Goal: Information Seeking & Learning: Learn about a topic

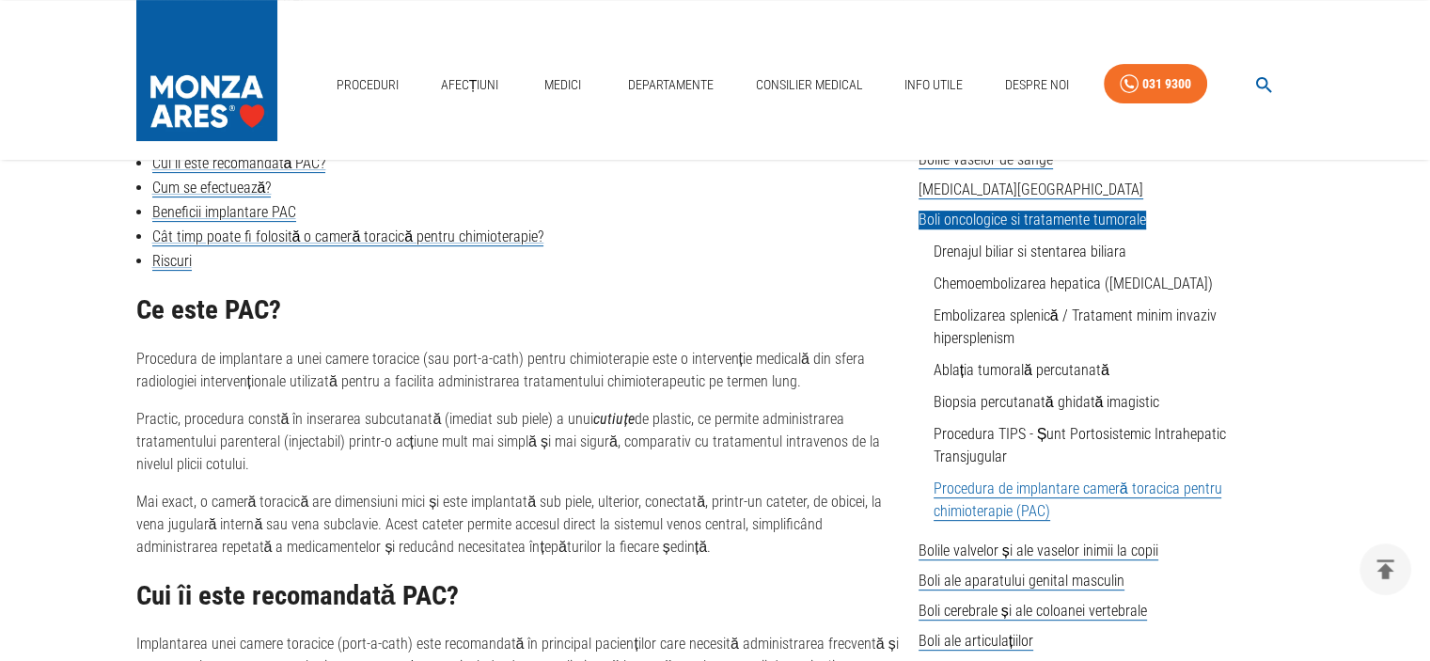
scroll to position [564, 0]
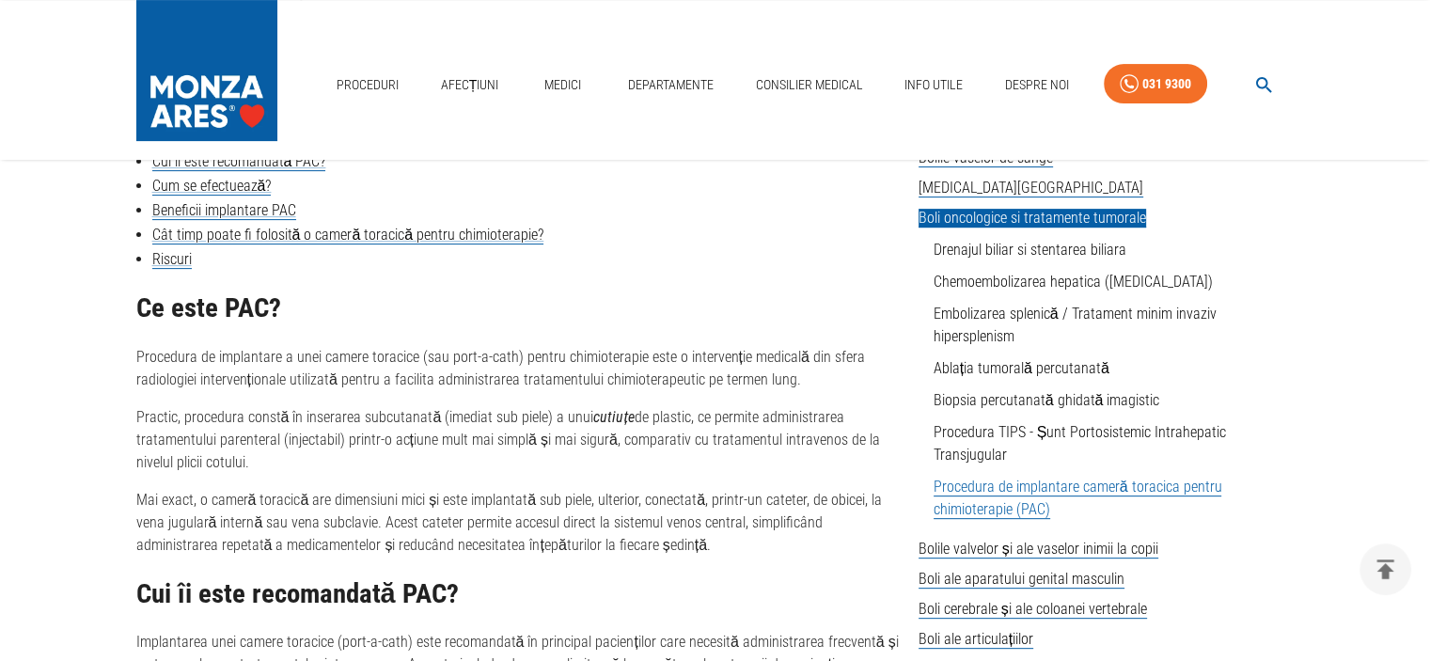
drag, startPoint x: 134, startPoint y: 352, endPoint x: 406, endPoint y: 466, distance: 294.5
click at [399, 479] on div "Ce este PAC? Procedura de implantare a unei camere toracice (sau port-a-cath) p…" at bounding box center [519, 424] width 767 height 263
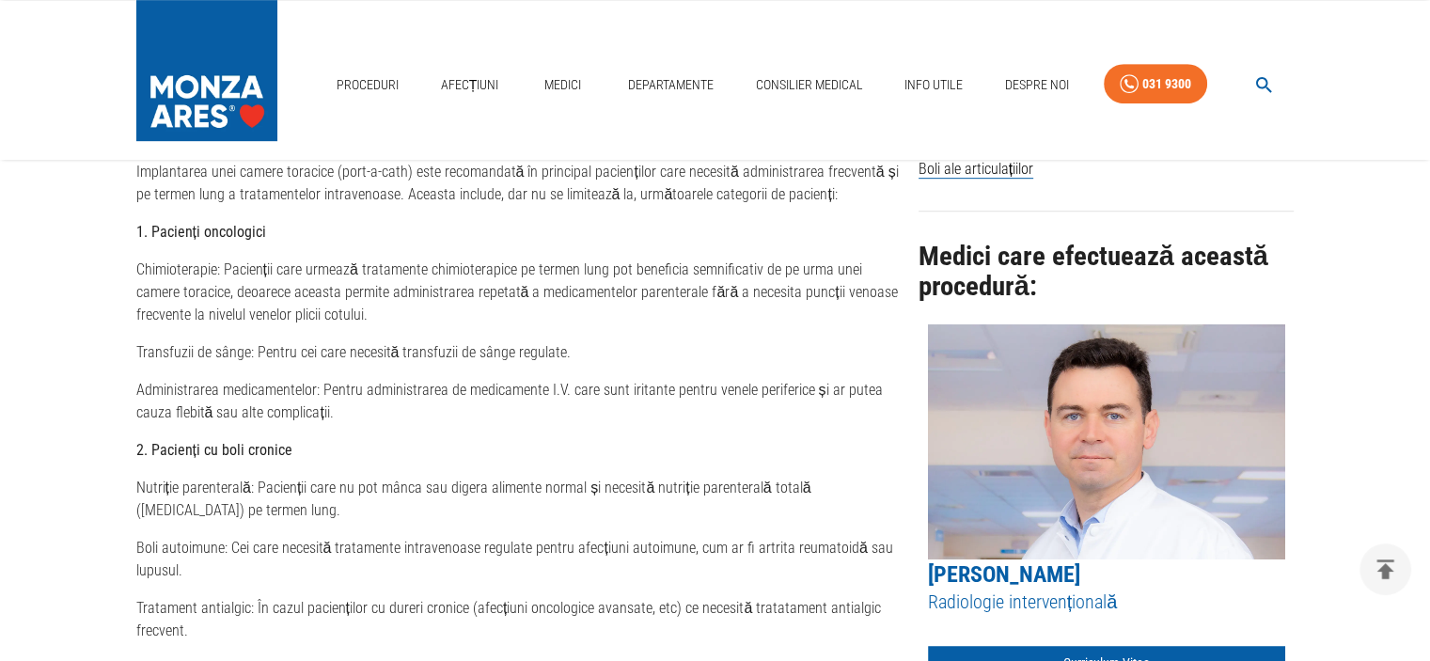
scroll to position [1128, 0]
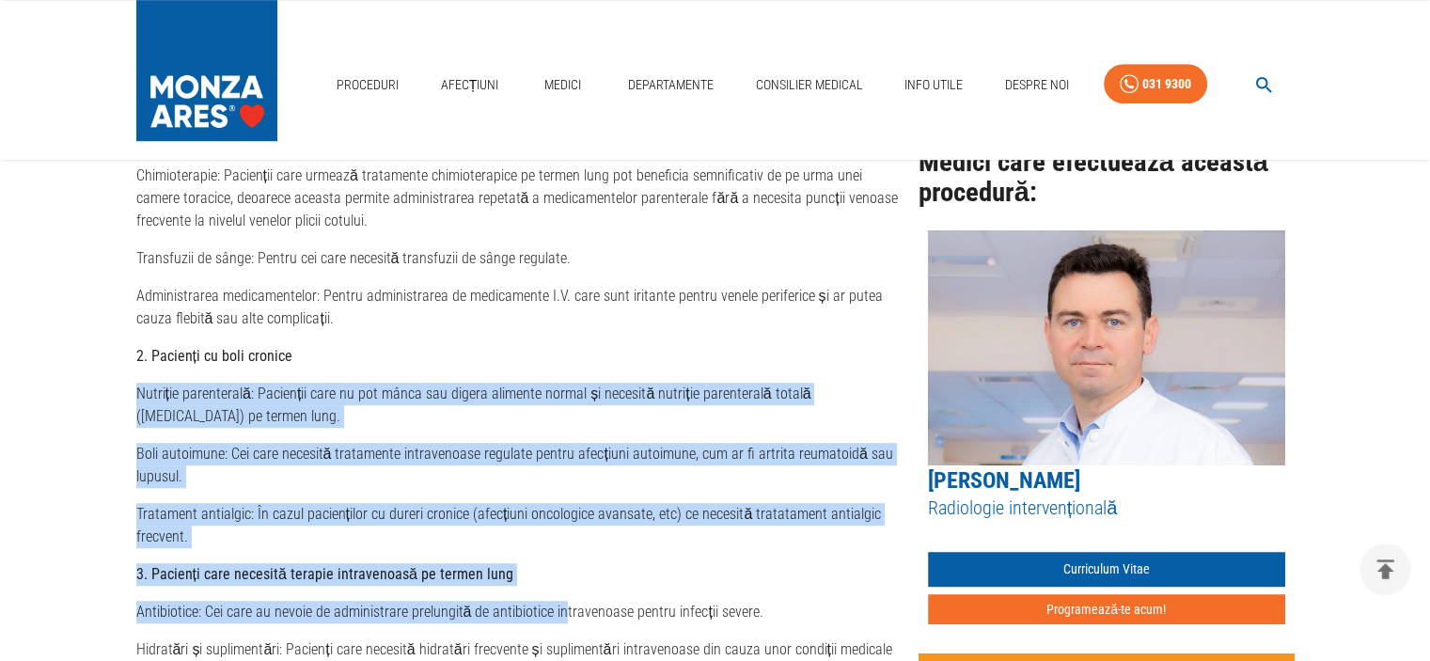
drag, startPoint x: 138, startPoint y: 391, endPoint x: 559, endPoint y: 619, distance: 479.1
click at [559, 619] on div "Cui îi este recomandată PAC? Implantarea unei camere toracice (port-a-cath) est…" at bounding box center [519, 398] width 767 height 767
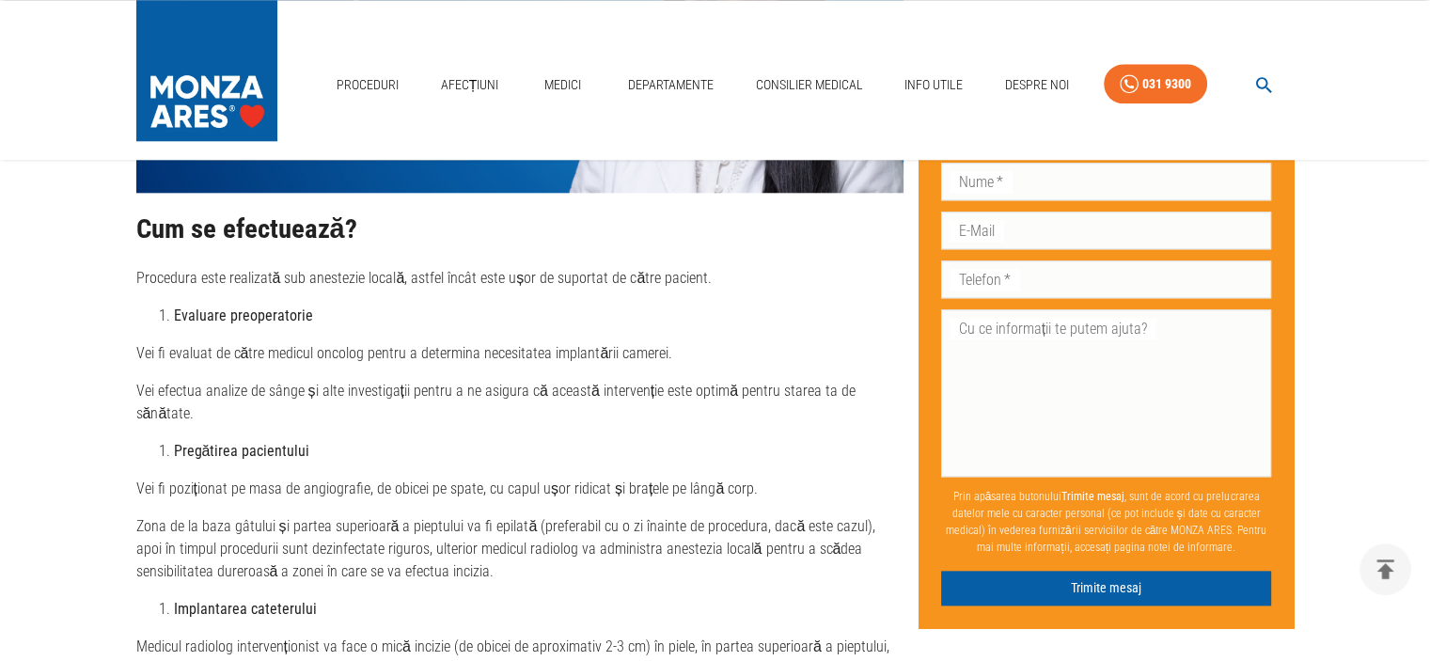
scroll to position [2068, 0]
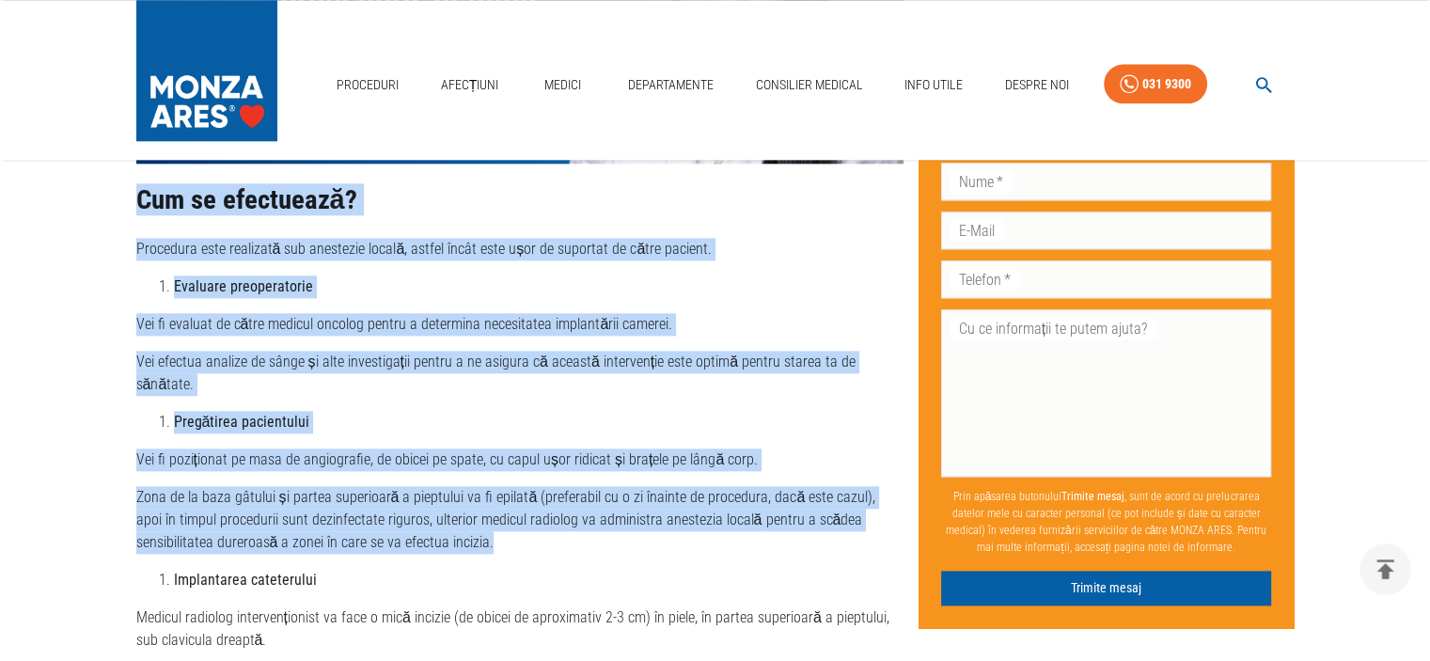
drag, startPoint x: 135, startPoint y: 184, endPoint x: 886, endPoint y: 510, distance: 818.8
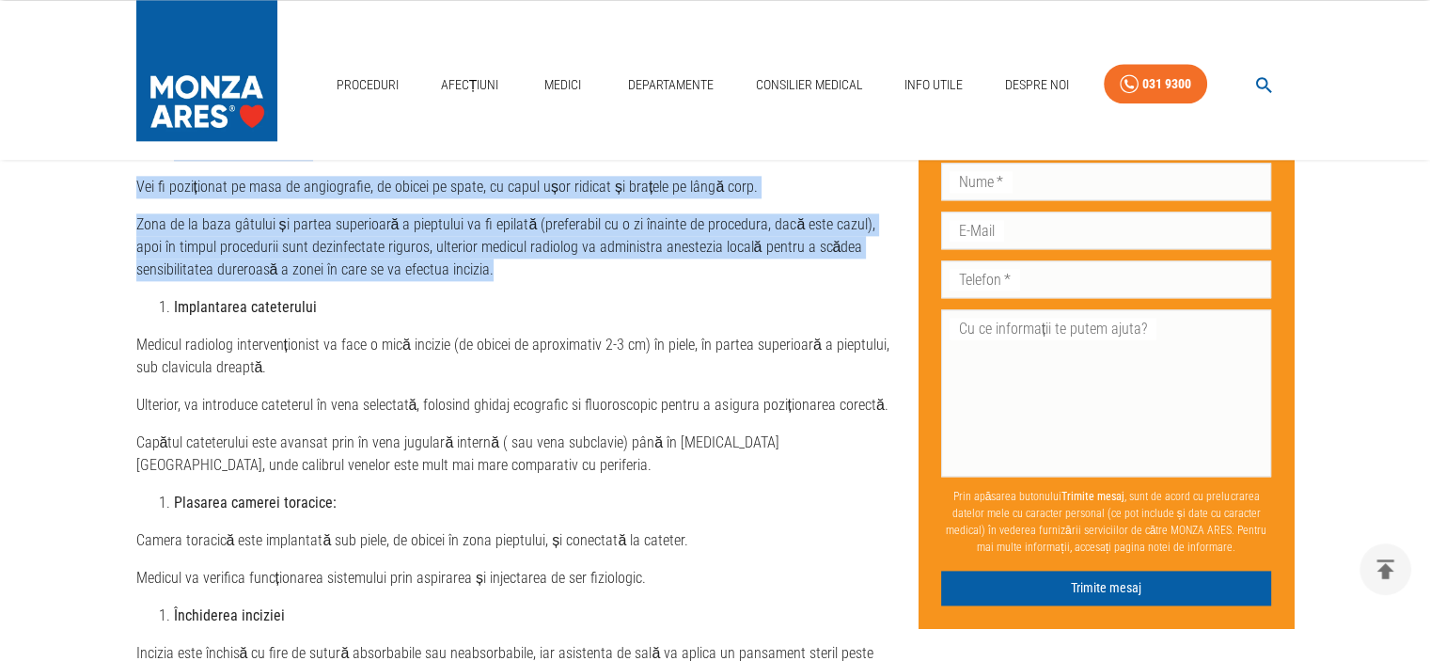
scroll to position [2350, 0]
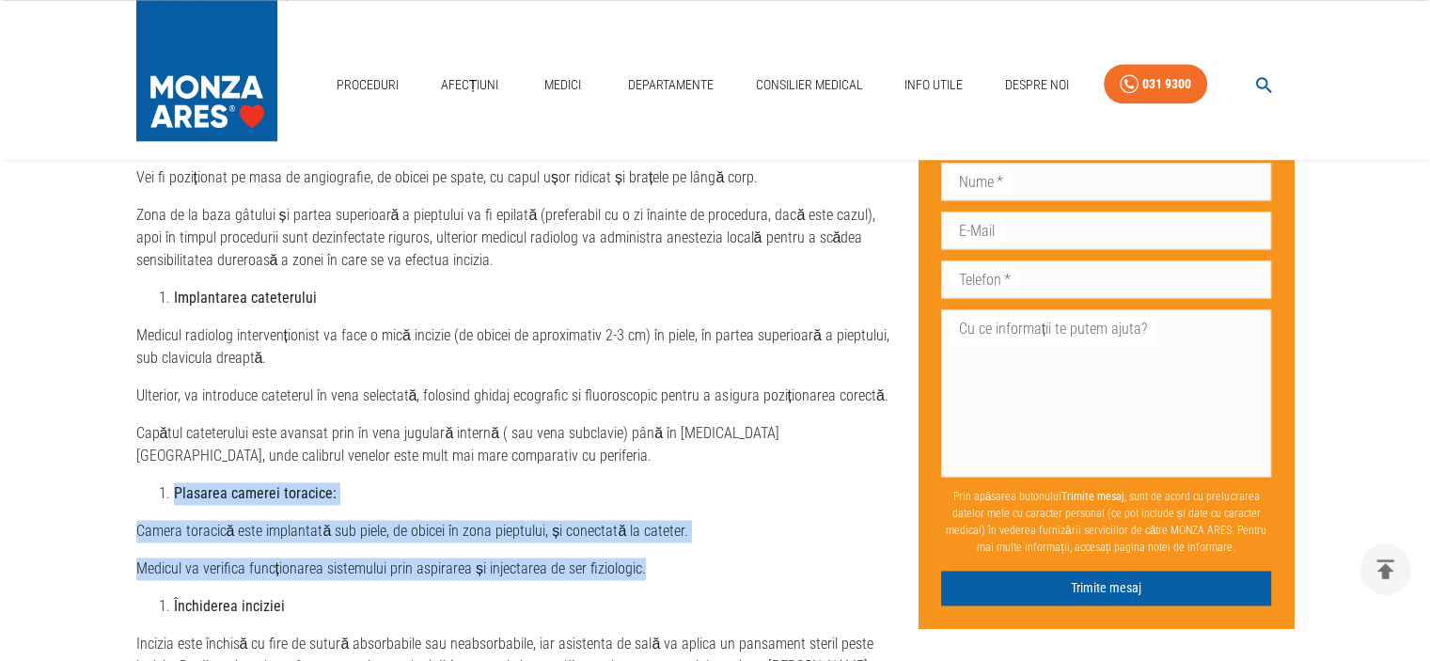
drag, startPoint x: 171, startPoint y: 469, endPoint x: 137, endPoint y: 579, distance: 115.1
click at [139, 595] on ol "Închiderea inciziei" at bounding box center [519, 606] width 767 height 23
drag, startPoint x: 168, startPoint y: 462, endPoint x: 718, endPoint y: 545, distance: 556.2
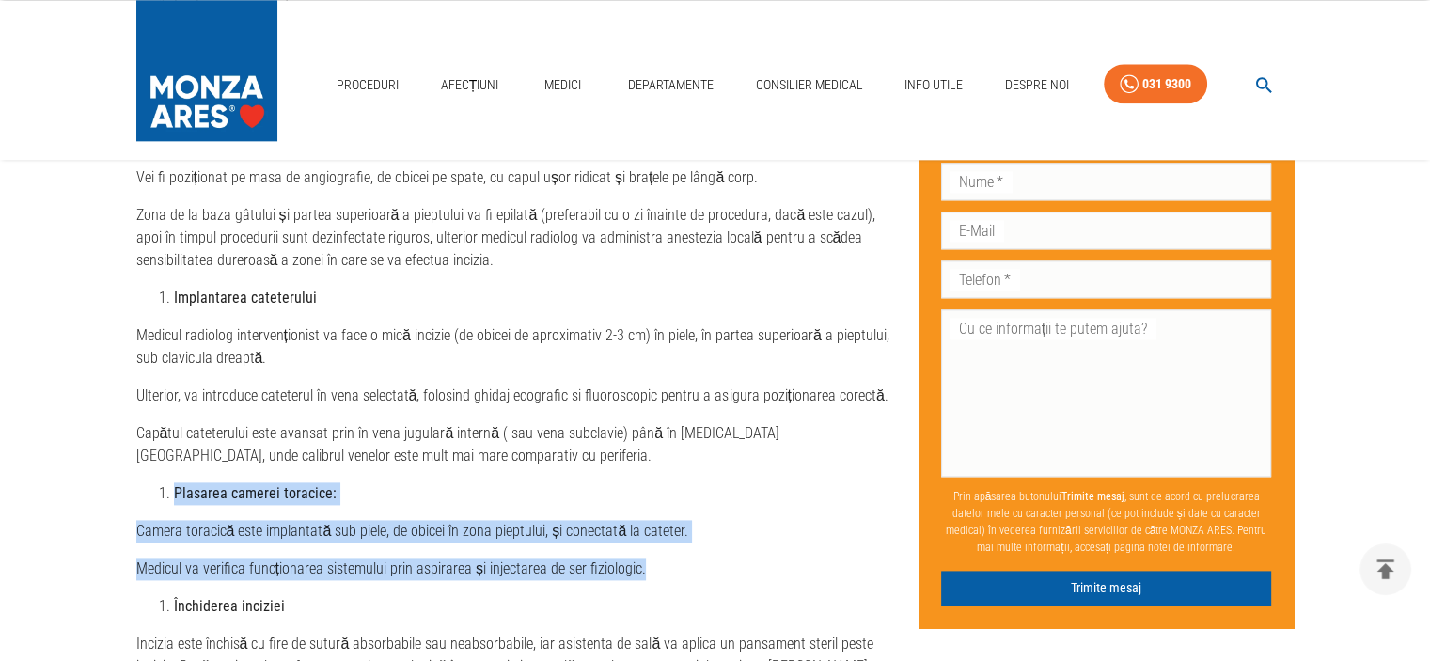
click at [707, 557] on p "Medicul va verifica funcționarea sistemului prin aspirarea și injectarea de ser…" at bounding box center [519, 568] width 767 height 23
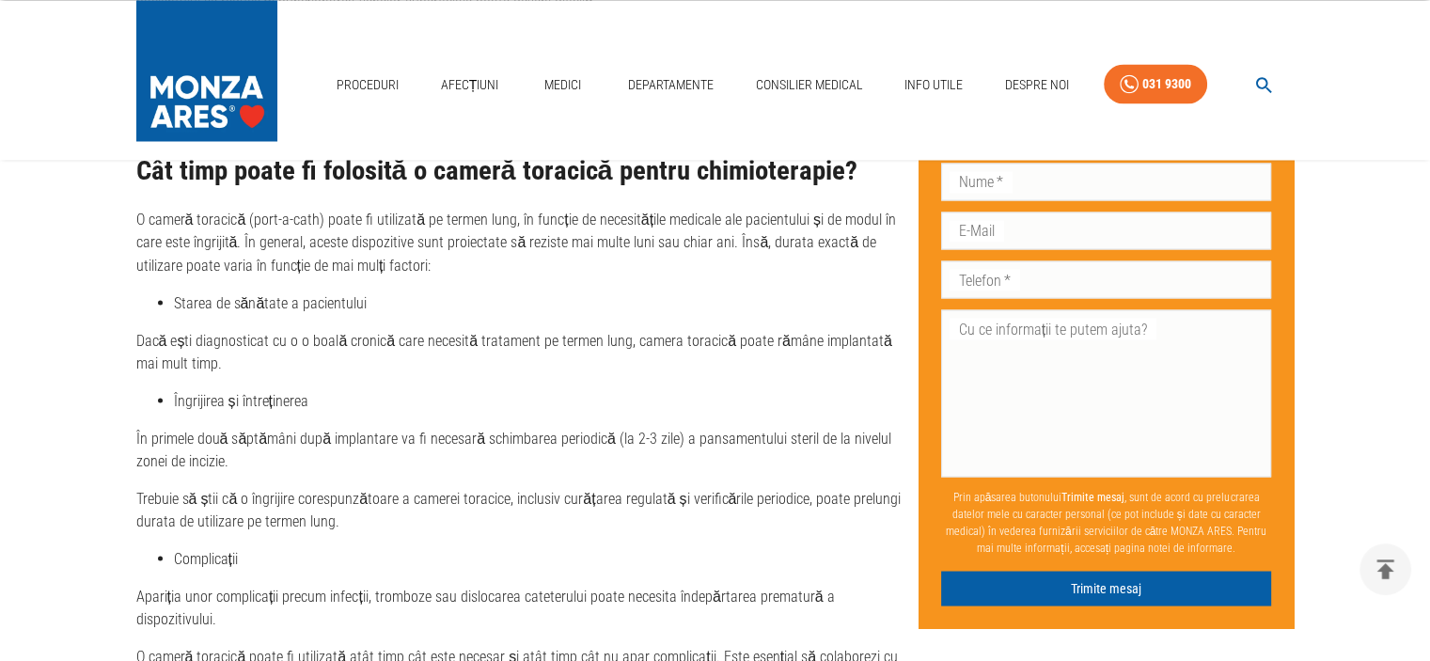
scroll to position [3572, 0]
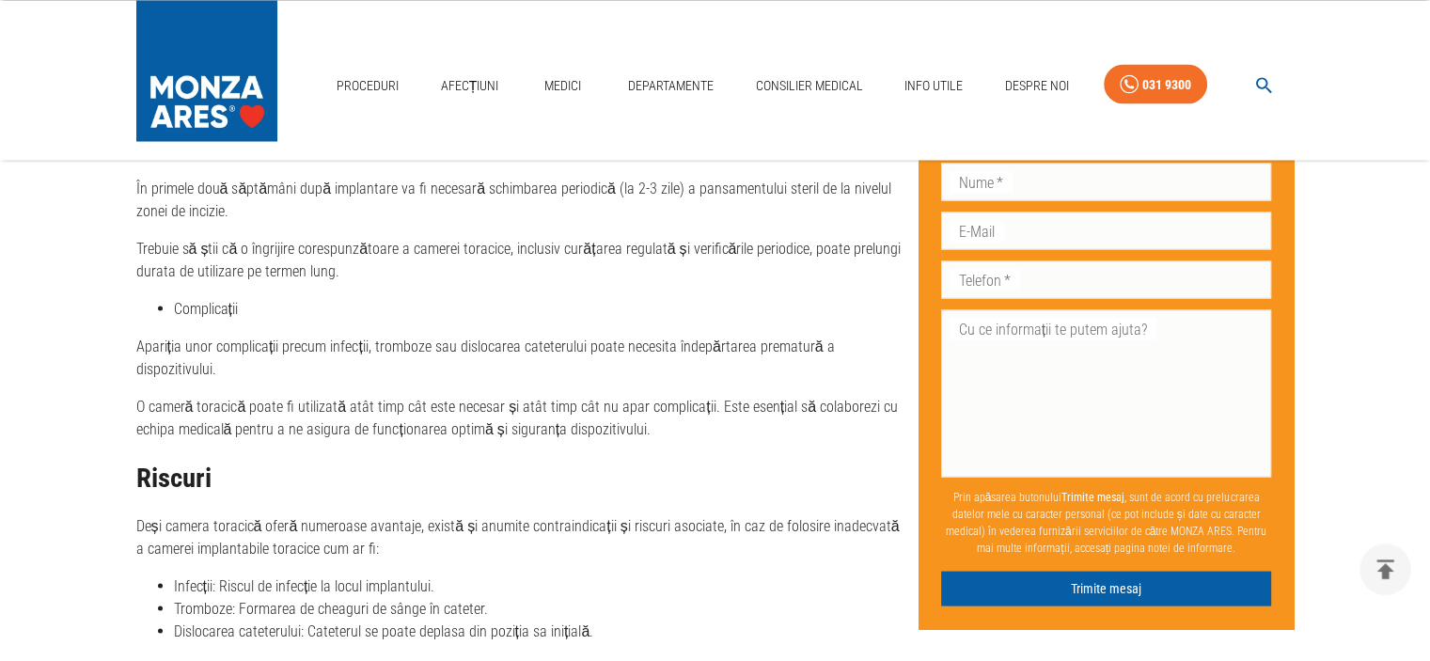
click at [824, 514] on p "Deși camera toracică oferă numeroase avantaje, există și anumite contraindicați…" at bounding box center [519, 536] width 767 height 45
click at [806, 536] on p "Deși camera toracică oferă numeroase avantaje, există și anumite contraindicați…" at bounding box center [519, 536] width 767 height 45
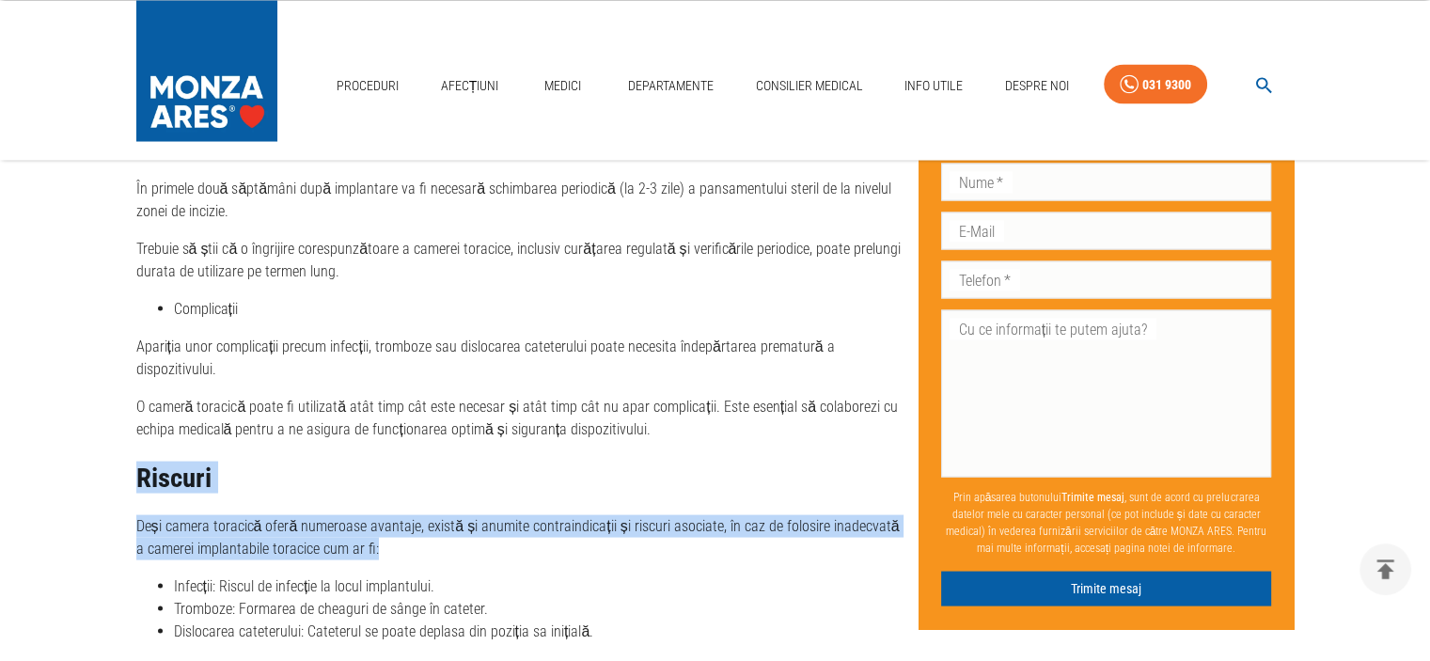
drag, startPoint x: 116, startPoint y: 450, endPoint x: 450, endPoint y: 515, distance: 340.8
click at [449, 515] on p "Deși camera toracică oferă numeroase avantaje, există și anumite contraindicați…" at bounding box center [519, 536] width 767 height 45
drag, startPoint x: 425, startPoint y: 531, endPoint x: 107, endPoint y: 486, distance: 320.9
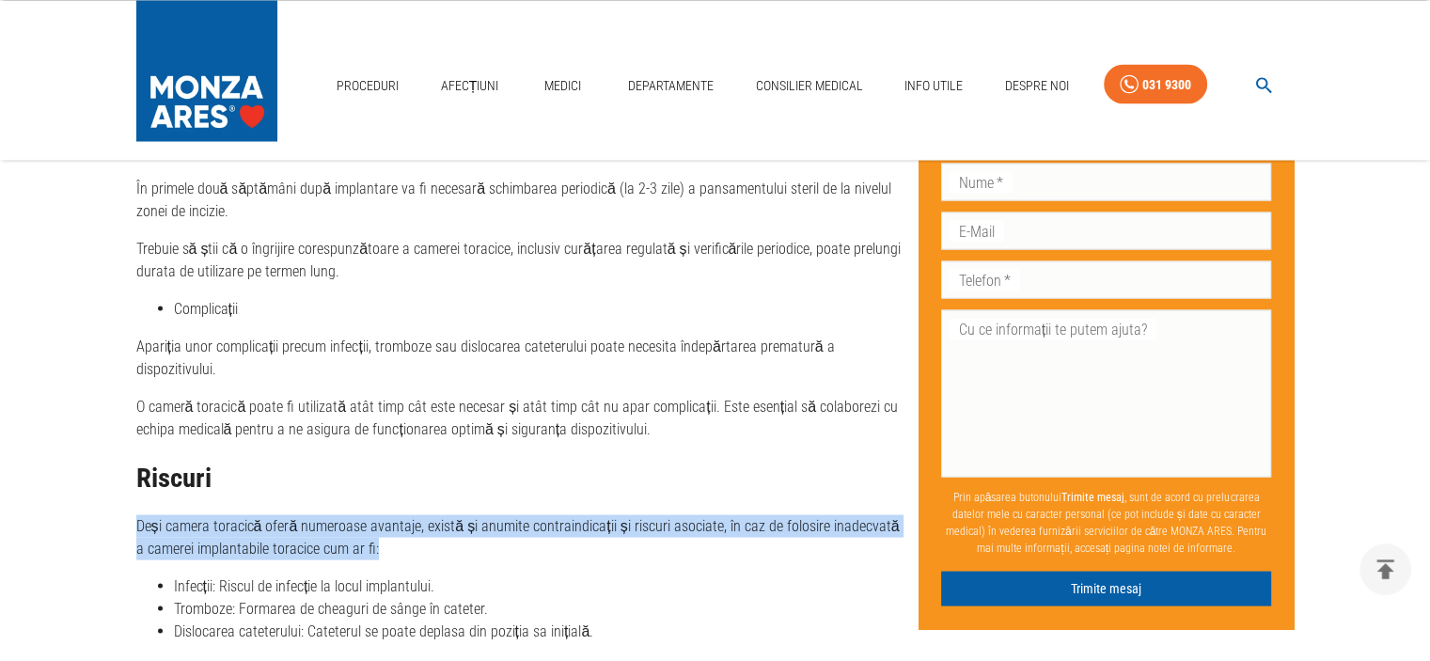
click at [156, 514] on p "Deși camera toracică oferă numeroase avantaje, există și anumite contraindicați…" at bounding box center [519, 536] width 767 height 45
drag, startPoint x: 139, startPoint y: 497, endPoint x: 395, endPoint y: 526, distance: 257.3
click at [395, 526] on p "Deși camera toracică oferă numeroase avantaje, există și anumite contraindicați…" at bounding box center [519, 536] width 767 height 45
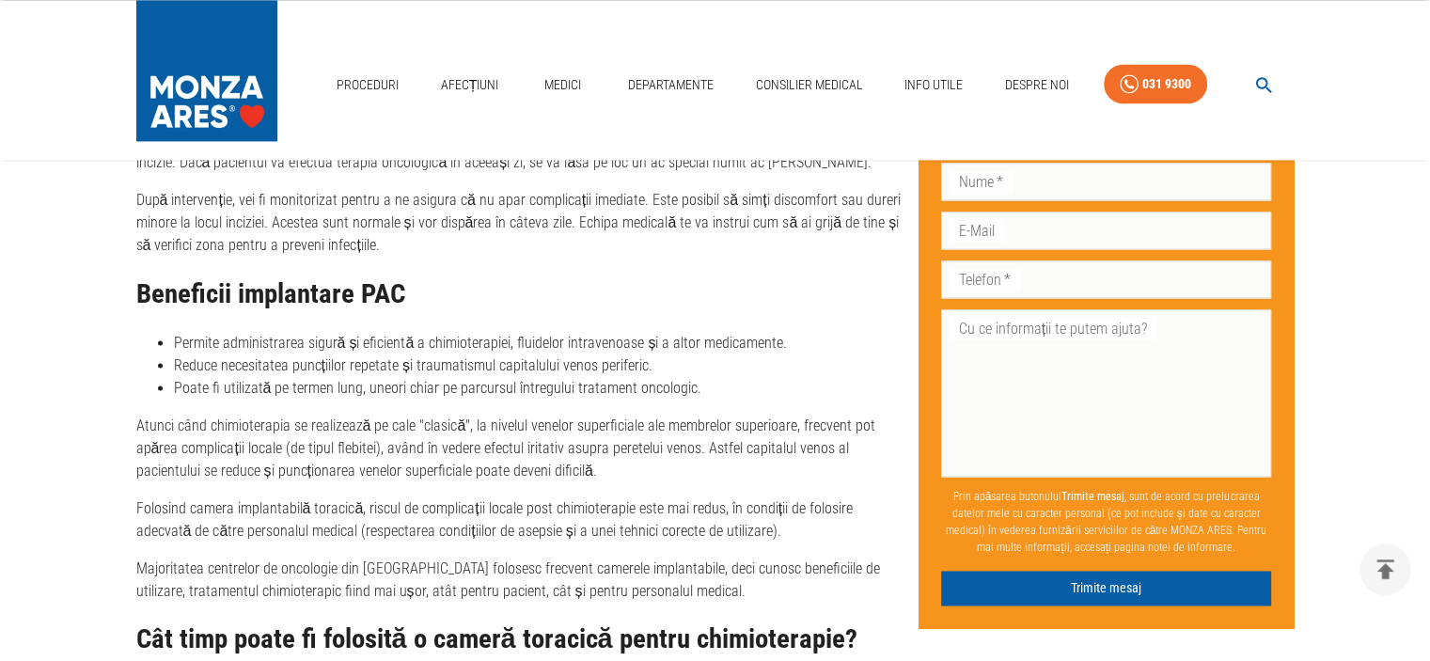
scroll to position [2820, 0]
